Goal: Check status: Check status

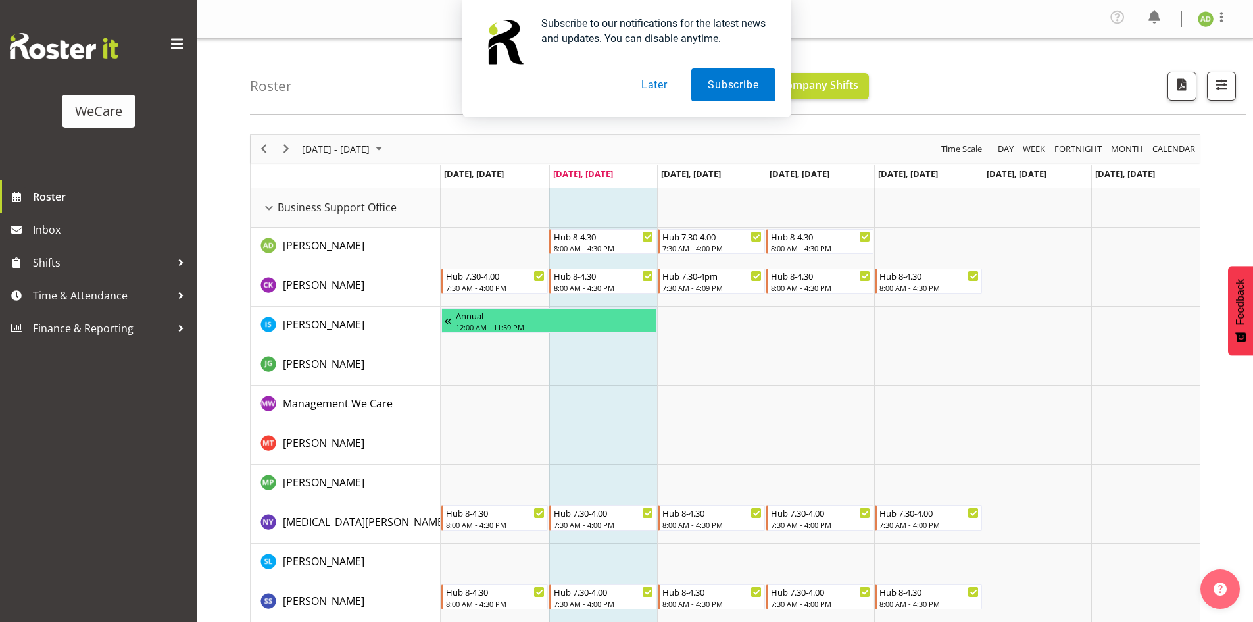
click at [649, 84] on button "Later" at bounding box center [654, 84] width 59 height 33
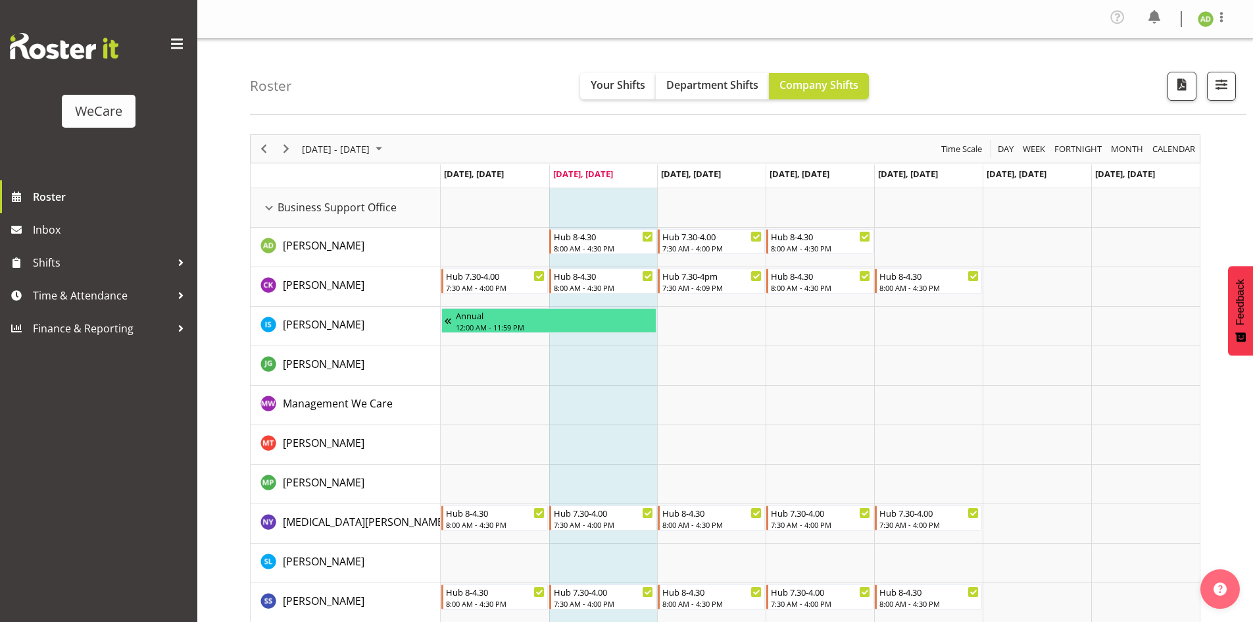
click at [1212, 87] on button "button" at bounding box center [1221, 86] width 29 height 29
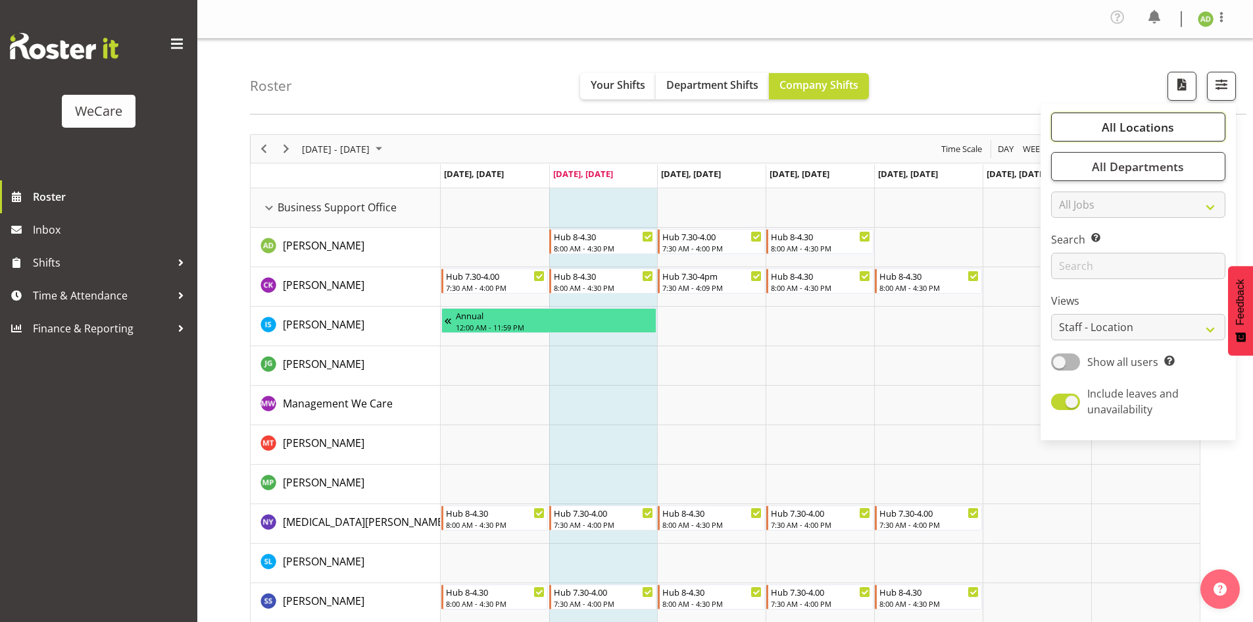
click at [1179, 120] on button "All Locations" at bounding box center [1138, 126] width 174 height 29
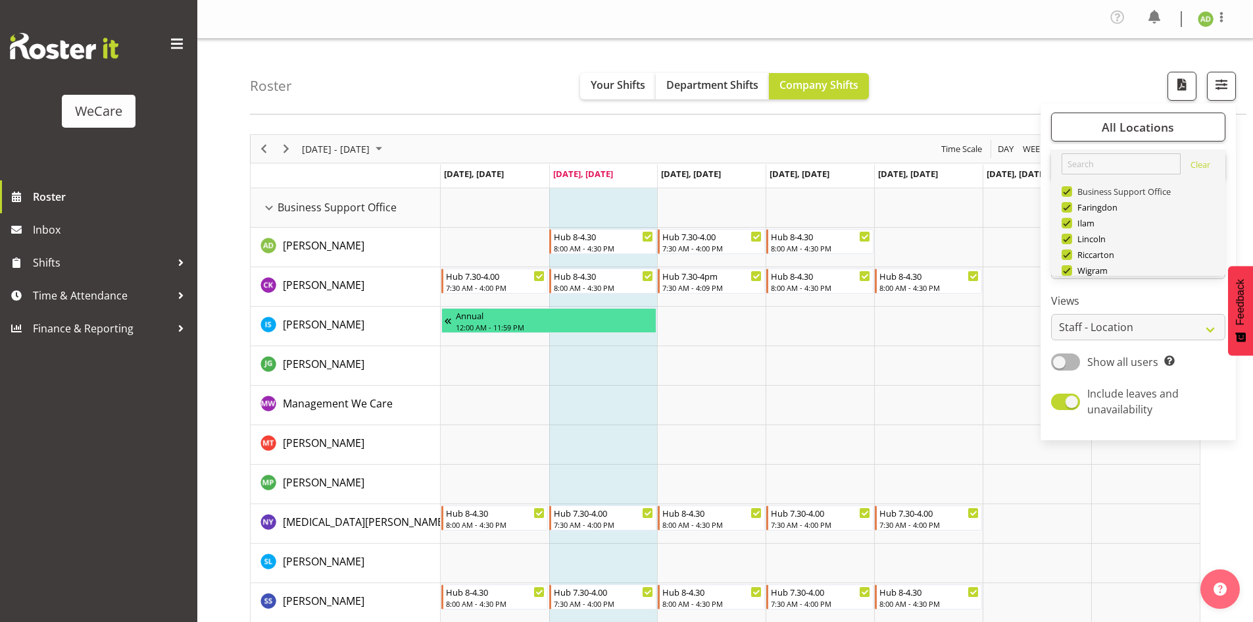
click at [1070, 191] on span at bounding box center [1067, 191] width 11 height 11
click at [1070, 191] on input "Business Support Office" at bounding box center [1066, 191] width 9 height 9
checkbox input "false"
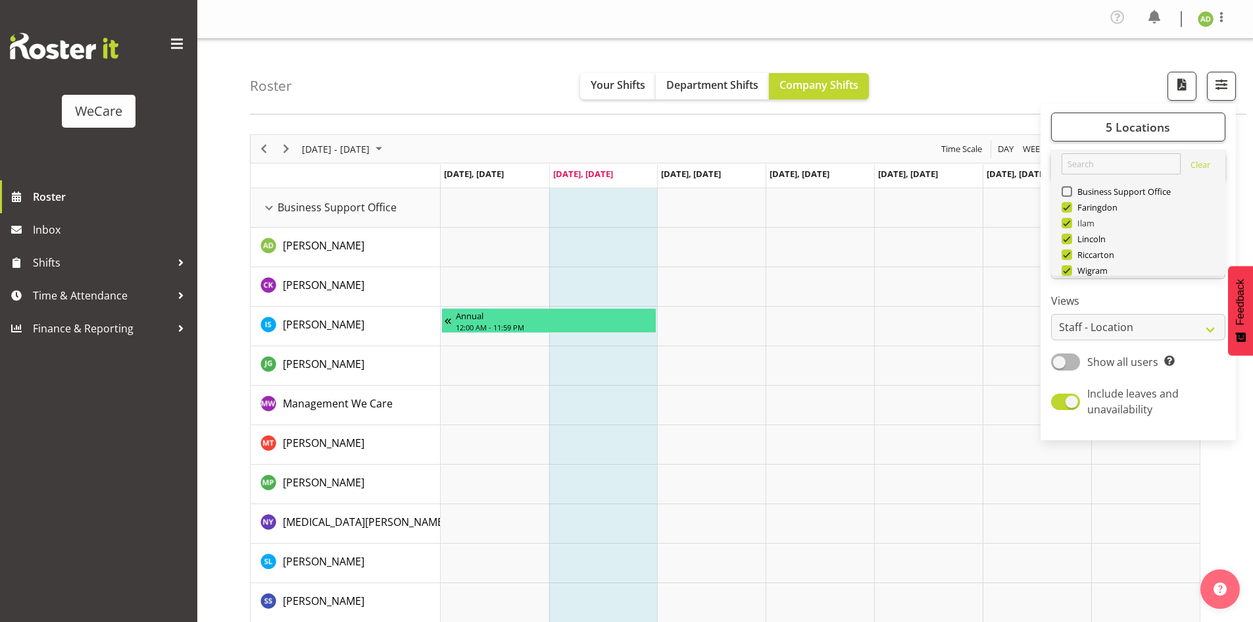
click at [1068, 224] on span at bounding box center [1067, 223] width 11 height 11
click at [1068, 224] on input "Ilam" at bounding box center [1066, 223] width 9 height 9
checkbox input "false"
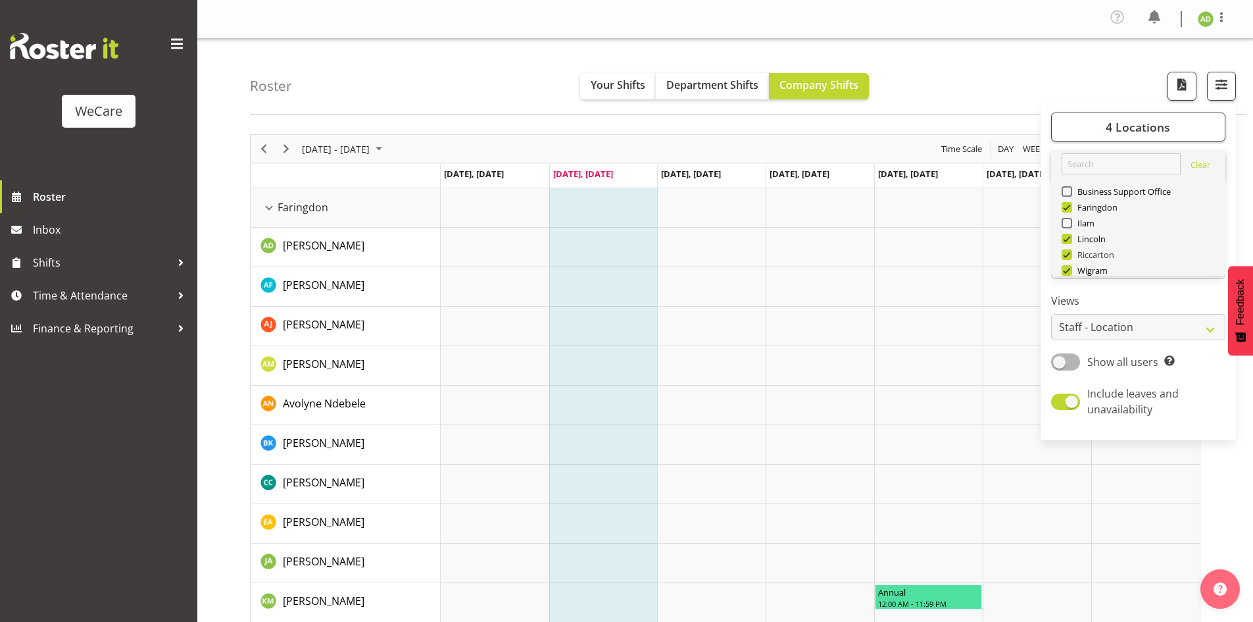
click at [1065, 252] on span at bounding box center [1067, 254] width 11 height 11
click at [1065, 252] on input "Riccarton" at bounding box center [1066, 255] width 9 height 9
checkbox input "false"
click at [1067, 268] on span at bounding box center [1067, 270] width 11 height 11
click at [1067, 268] on input "Wigram" at bounding box center [1066, 270] width 9 height 9
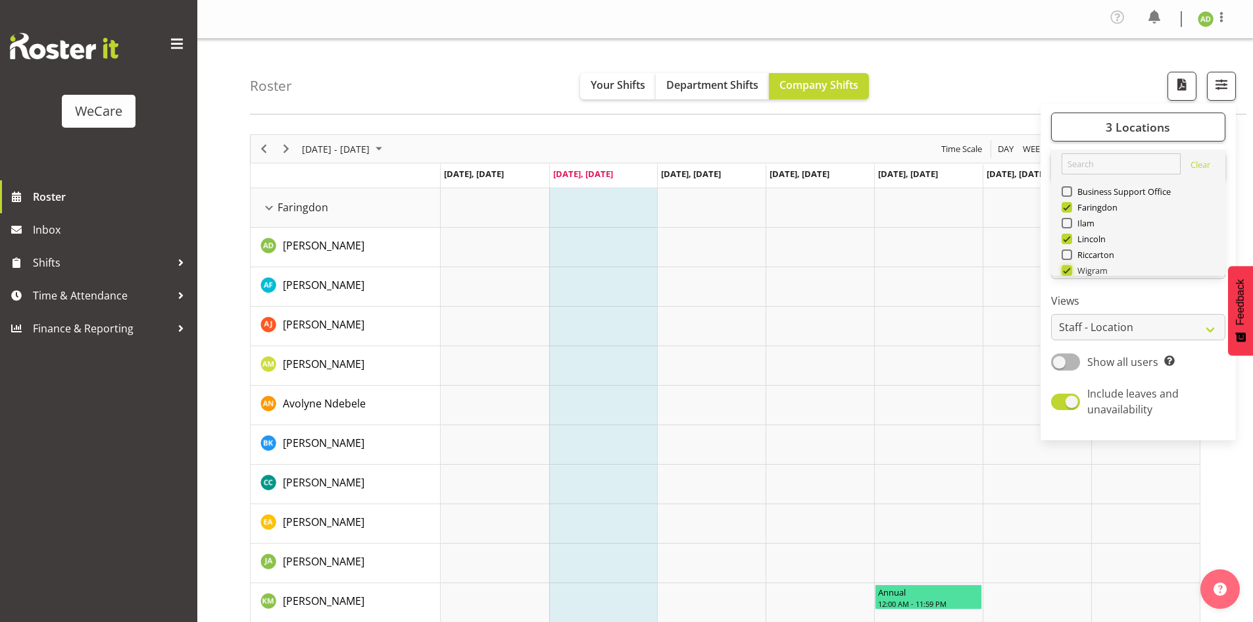
checkbox input "false"
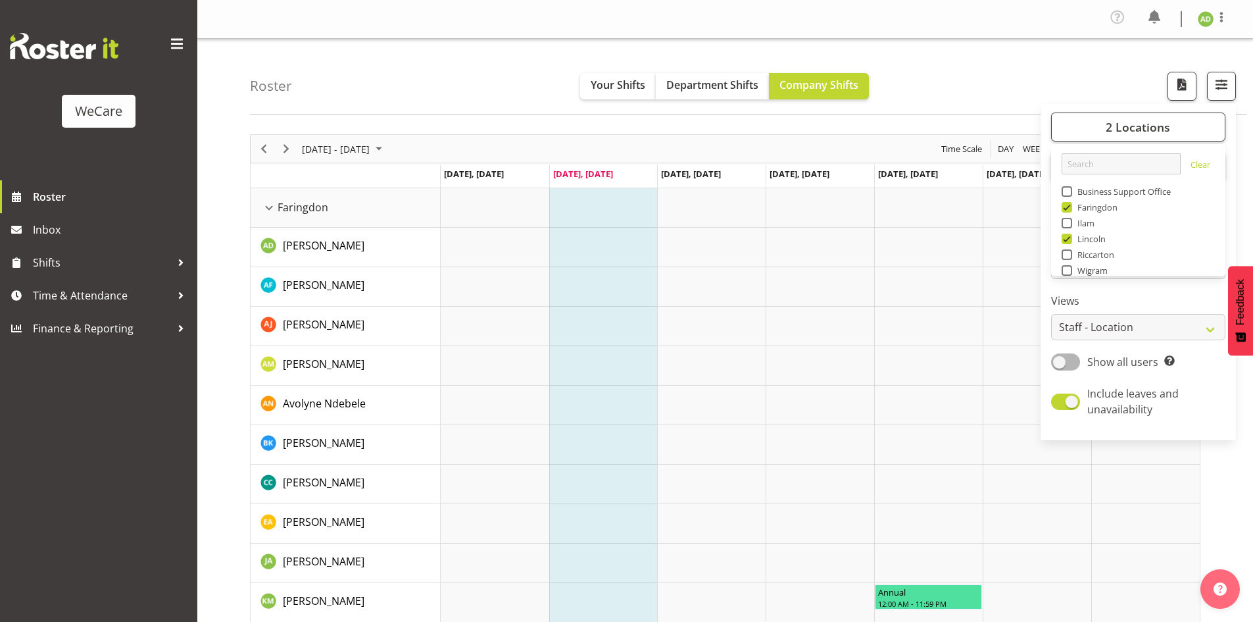
click at [970, 80] on div "Roster Your Shifts Department Shifts Company Shifts 2 Locations Clear Business …" at bounding box center [748, 77] width 996 height 76
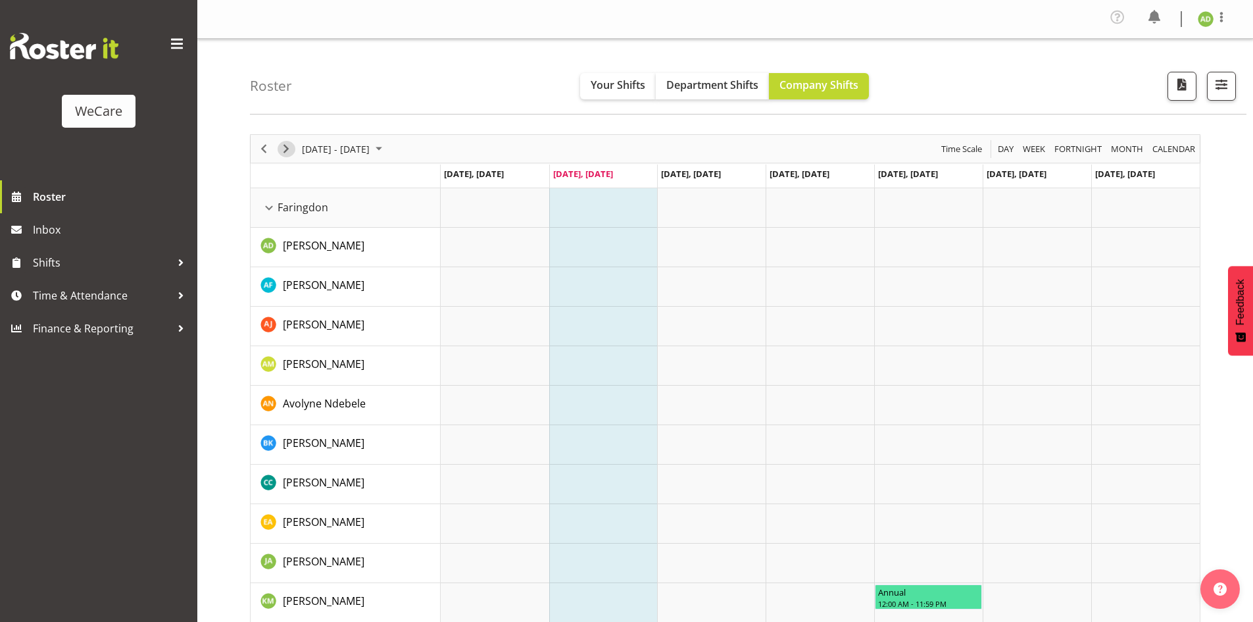
click at [281, 153] on span "Next" at bounding box center [286, 149] width 16 height 16
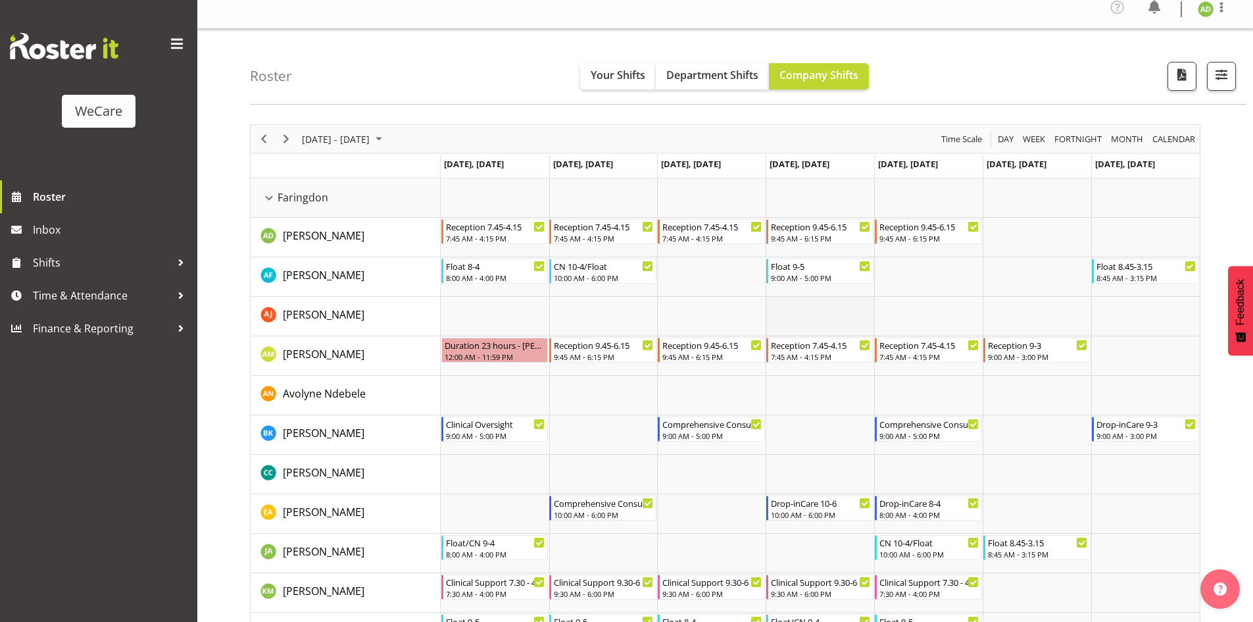
scroll to position [66, 0]
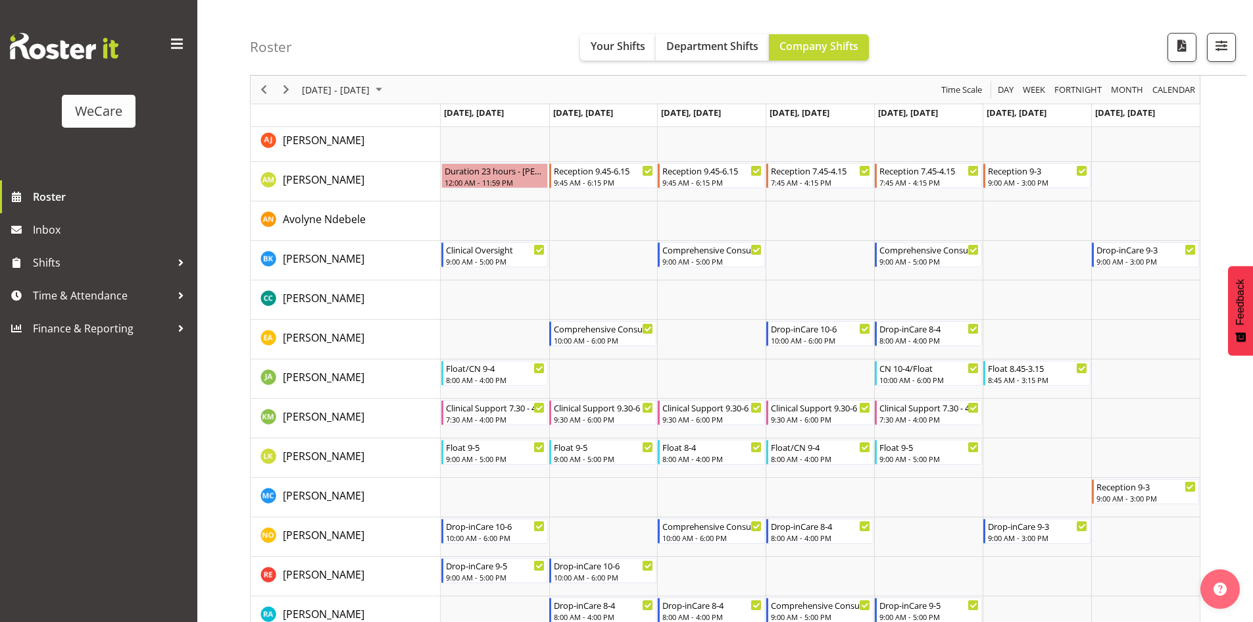
scroll to position [116, 0]
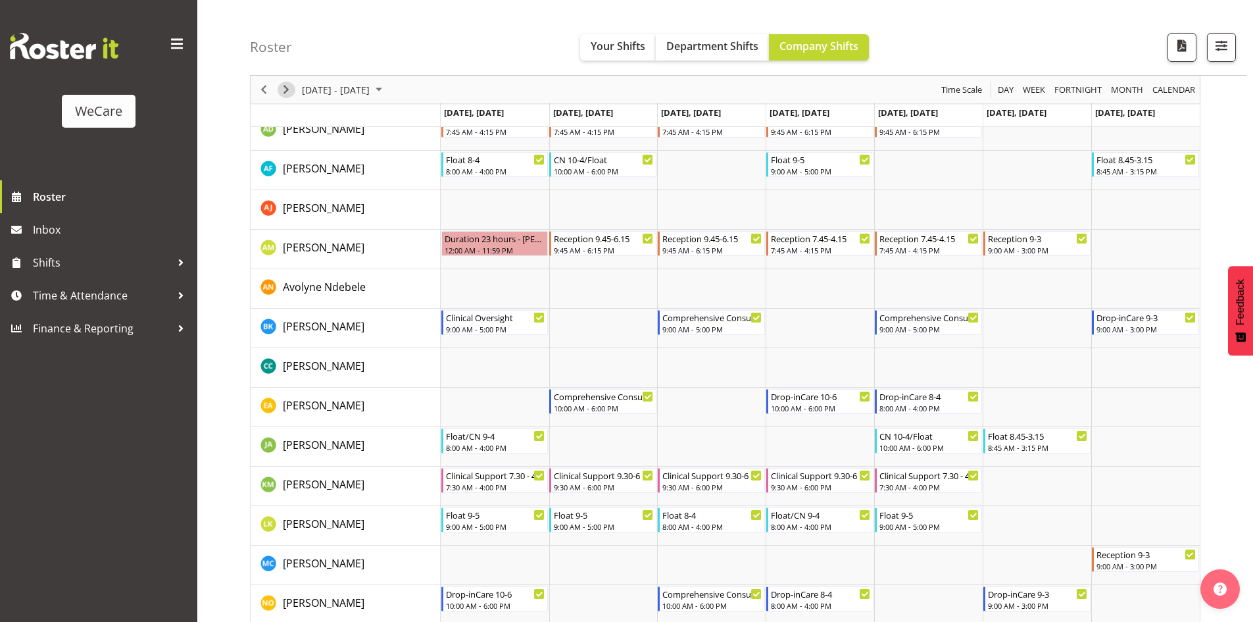
click at [287, 95] on span "Next" at bounding box center [286, 90] width 16 height 16
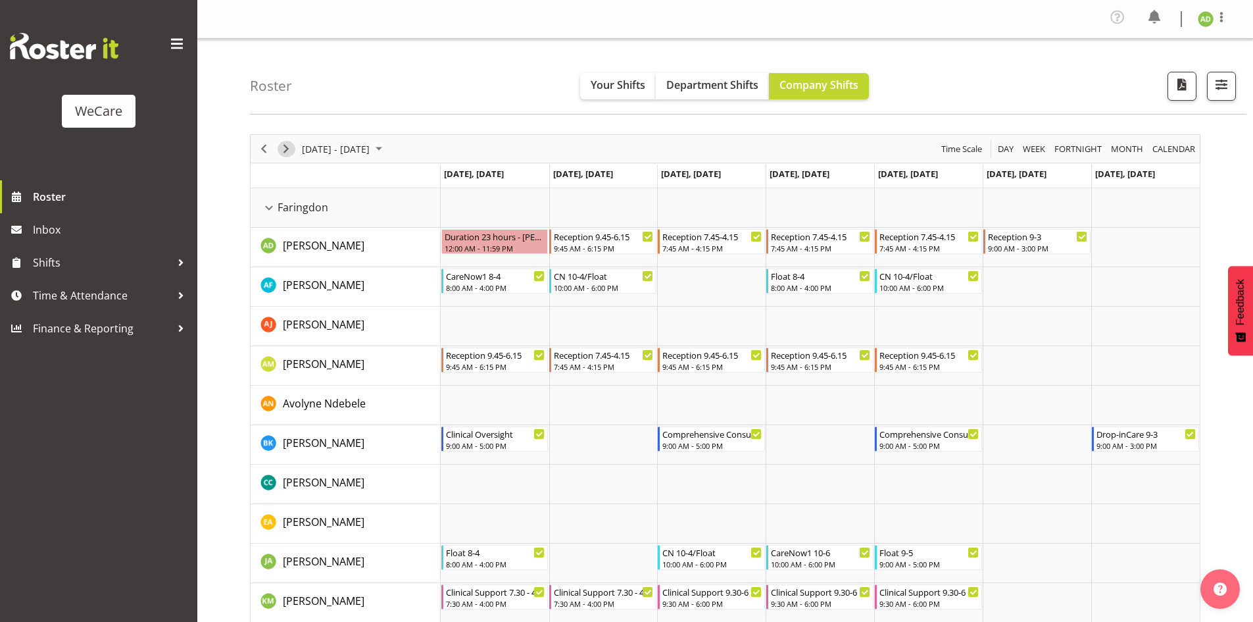
click at [287, 143] on span "Next" at bounding box center [286, 149] width 16 height 16
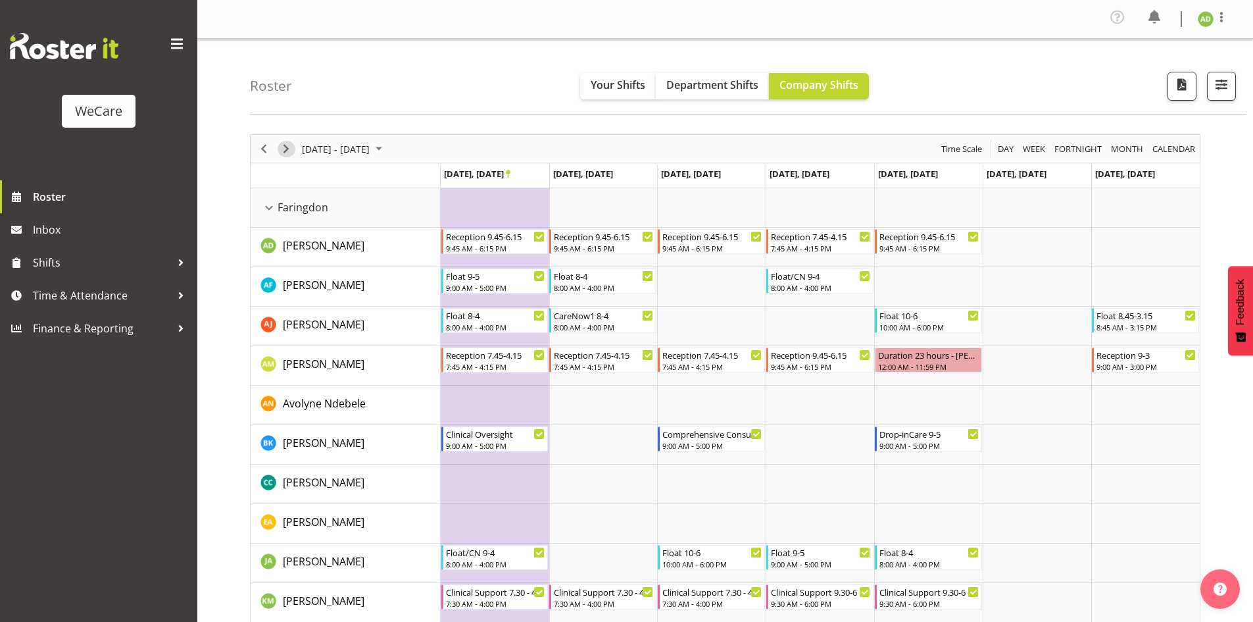
click at [290, 149] on span "Next" at bounding box center [286, 149] width 16 height 16
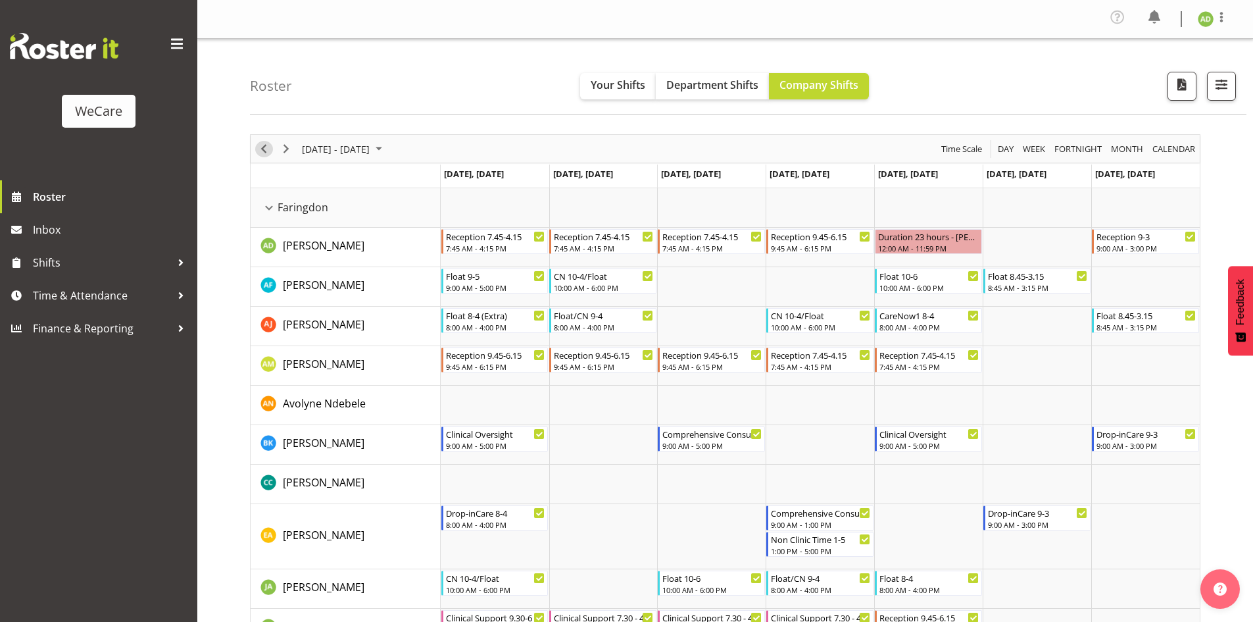
click at [260, 144] on span "Previous" at bounding box center [264, 149] width 16 height 16
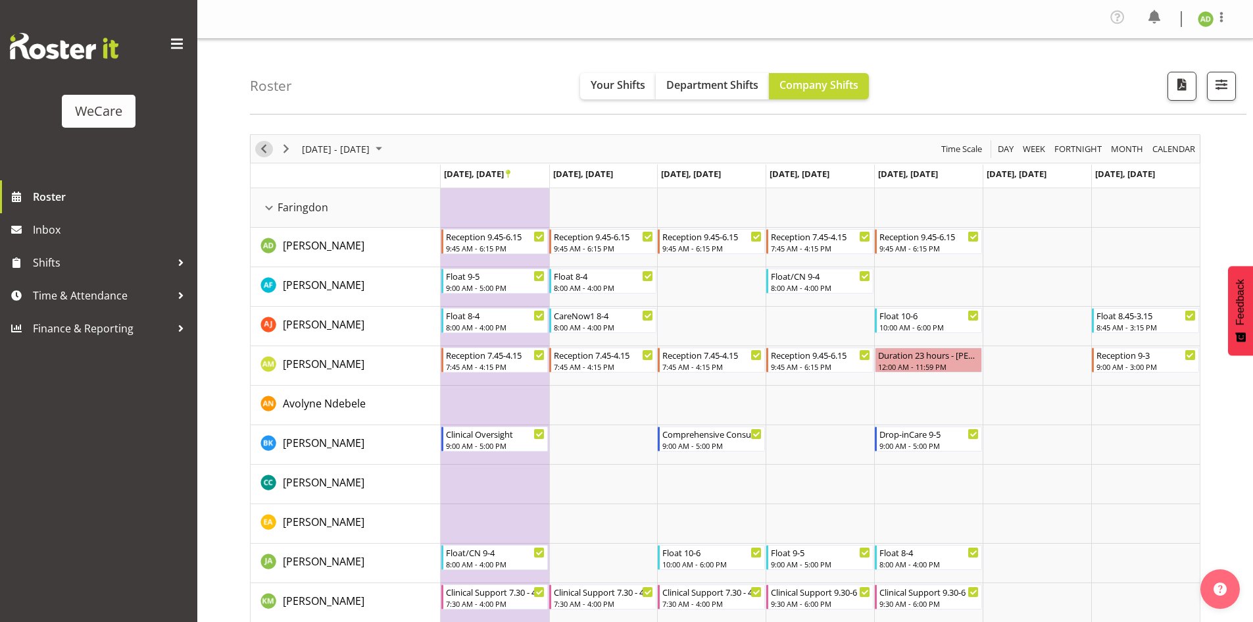
click at [260, 144] on span "Previous" at bounding box center [264, 149] width 16 height 16
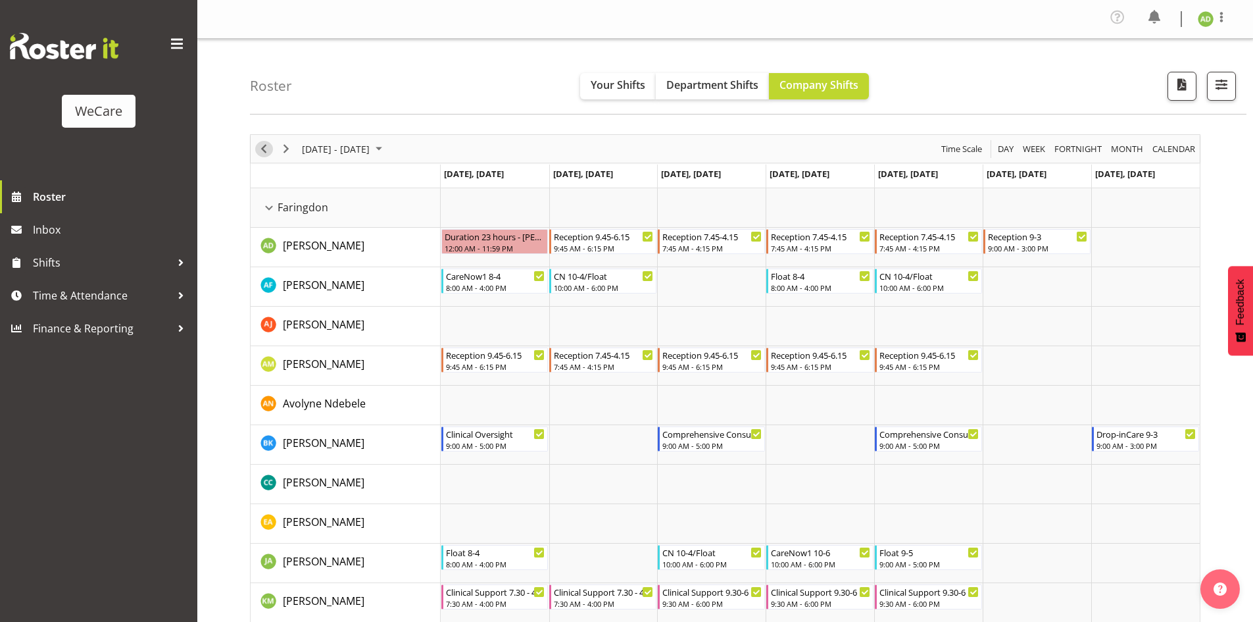
click at [262, 149] on span "Previous" at bounding box center [264, 149] width 16 height 16
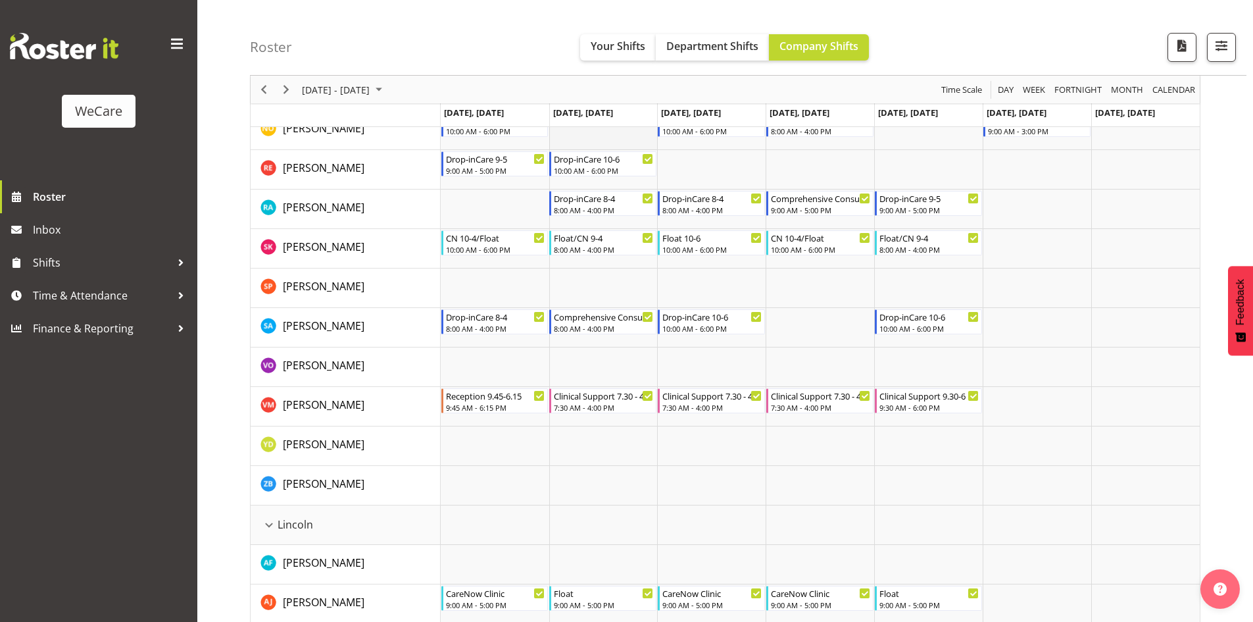
scroll to position [592, 0]
click at [280, 86] on span "Next" at bounding box center [286, 90] width 16 height 16
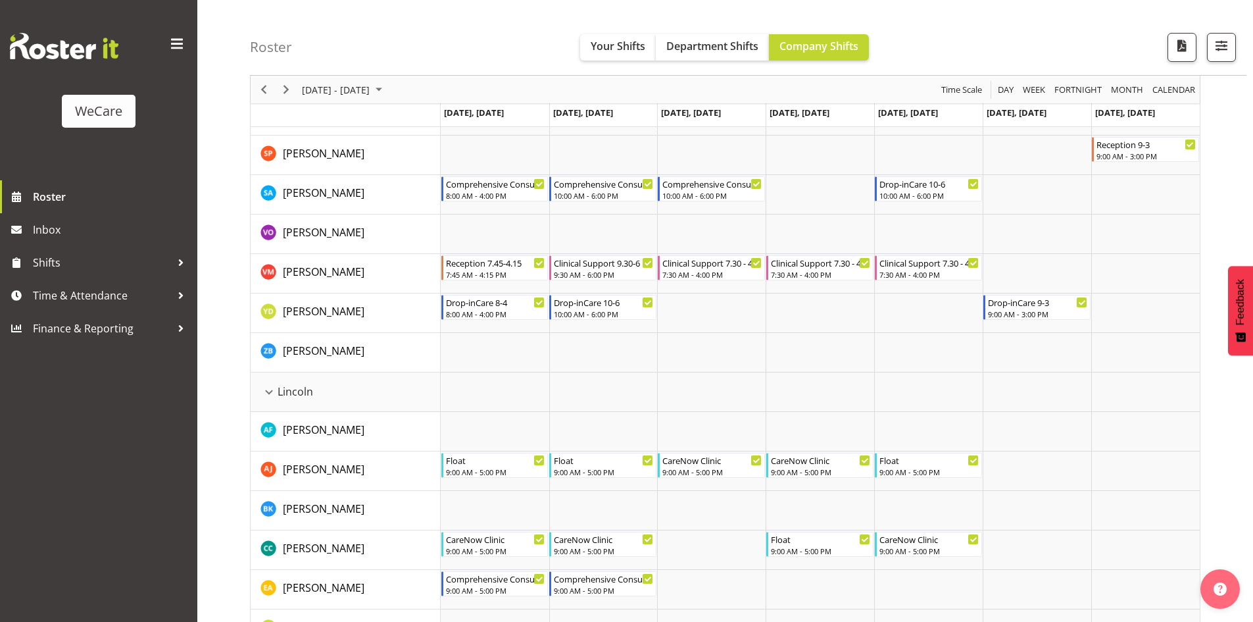
scroll to position [592, 0]
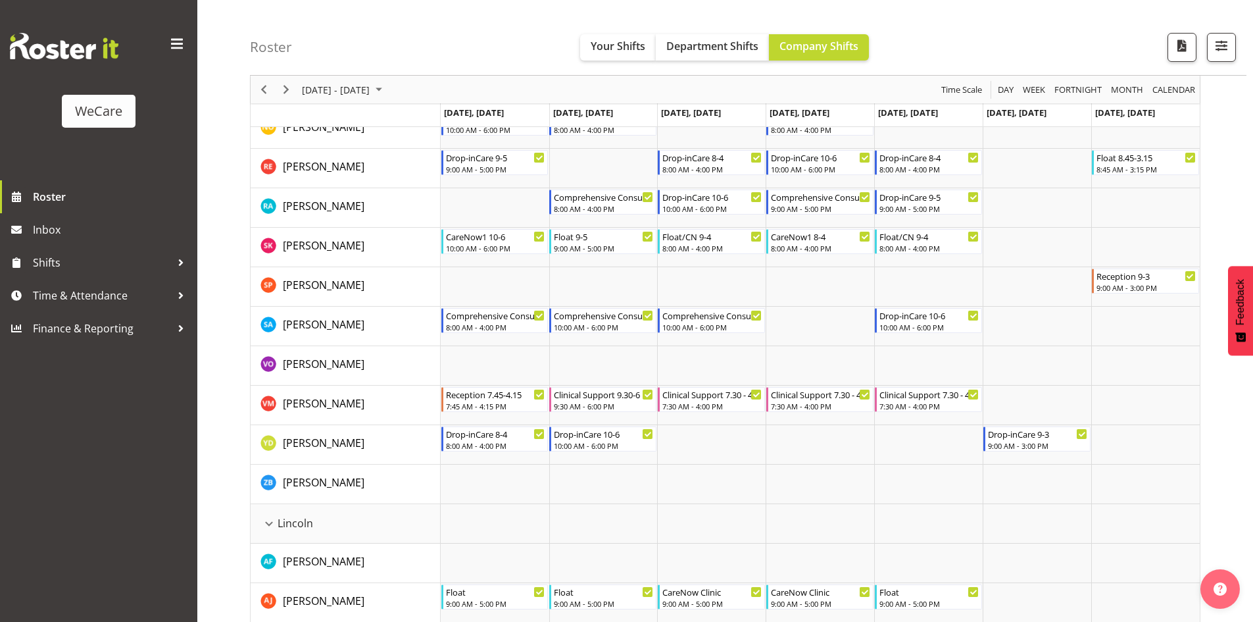
drag, startPoint x: 86, startPoint y: 464, endPoint x: 98, endPoint y: 466, distance: 11.9
click at [86, 464] on div "WeCare Roster Inbox Shifts Time & Attendance Finance & Reporting" at bounding box center [98, 311] width 197 height 622
